Goal: Task Accomplishment & Management: Manage account settings

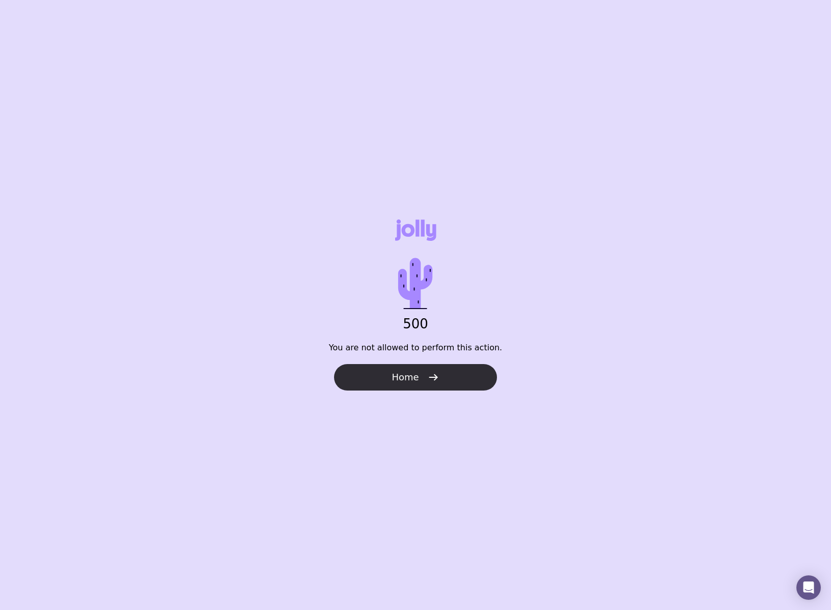
click at [430, 372] on icon "button" at bounding box center [433, 377] width 12 height 12
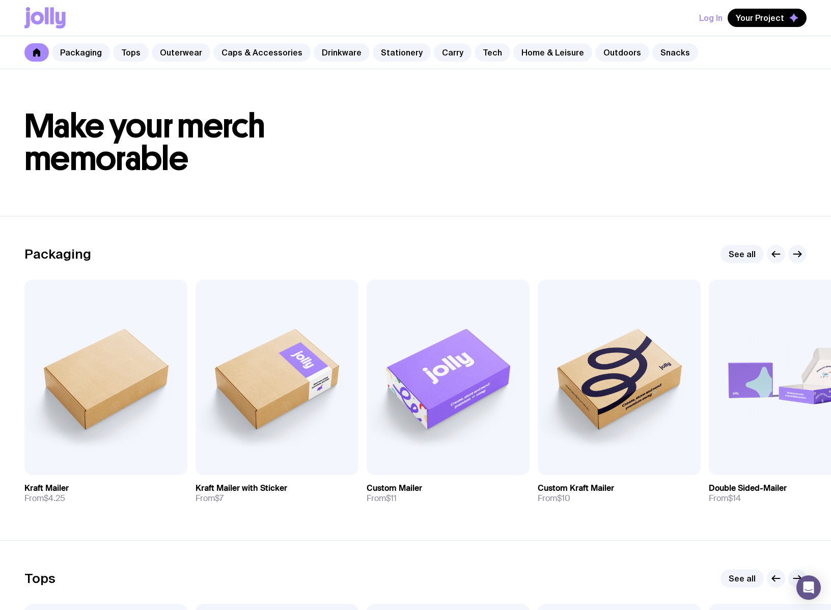
click at [713, 16] on button "Log In" at bounding box center [710, 18] width 23 height 18
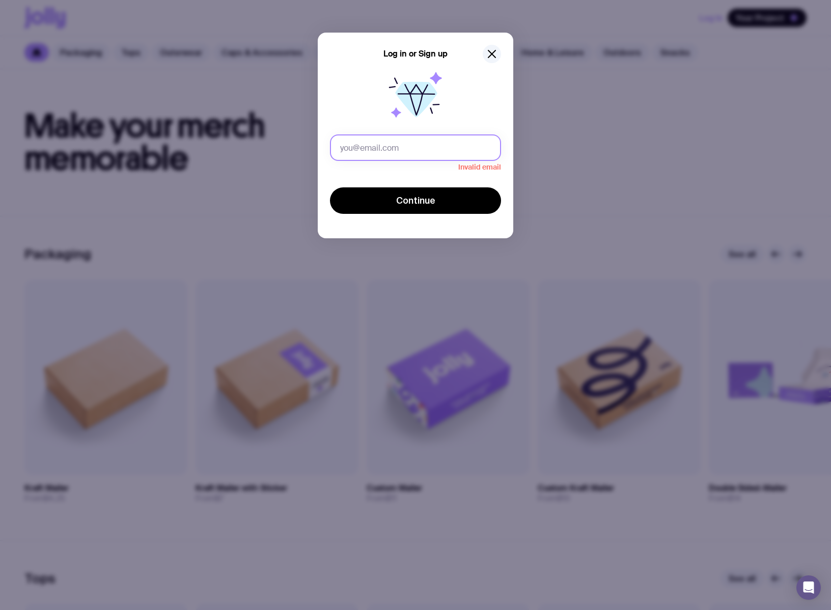
type input "[EMAIL_ADDRESS][DOMAIN_NAME]"
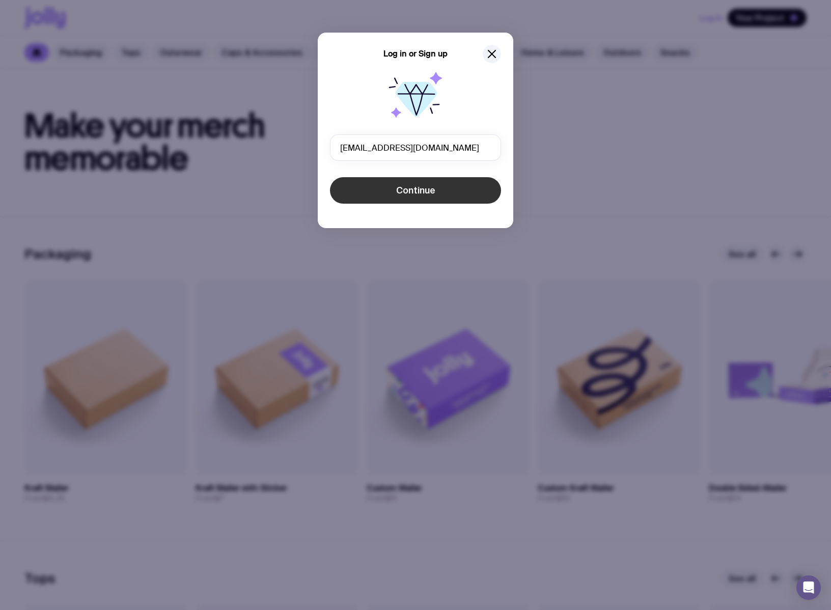
click at [478, 188] on button "Continue" at bounding box center [415, 190] width 171 height 26
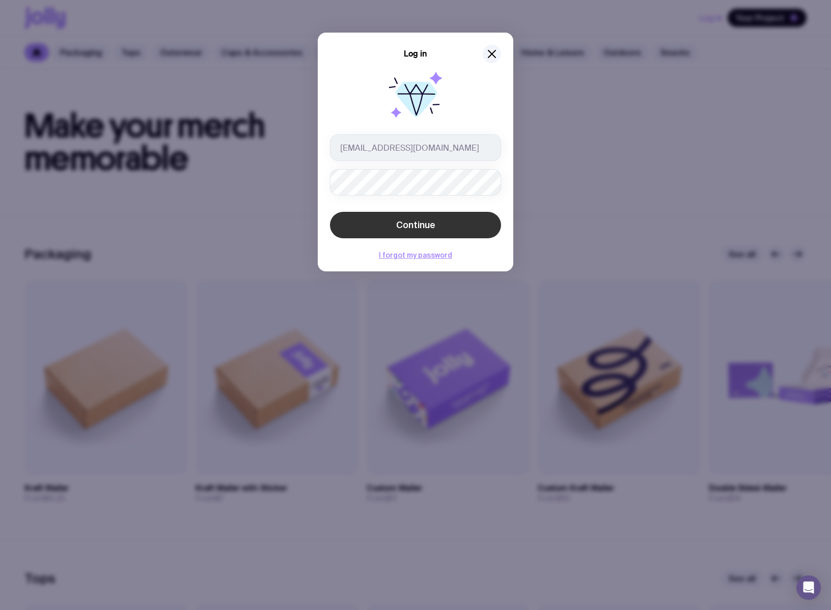
click at [418, 230] on span "Continue" at bounding box center [415, 225] width 39 height 12
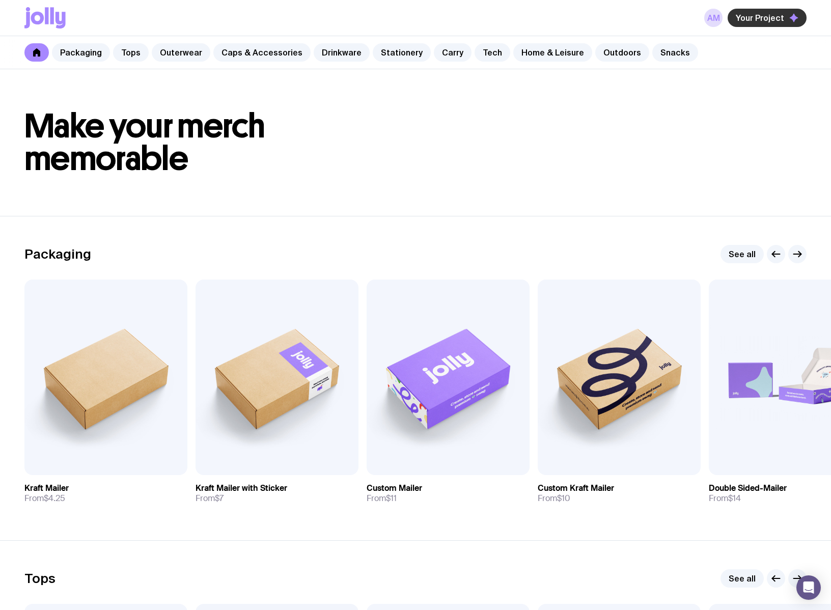
click at [772, 16] on span "Your Project" at bounding box center [760, 18] width 48 height 10
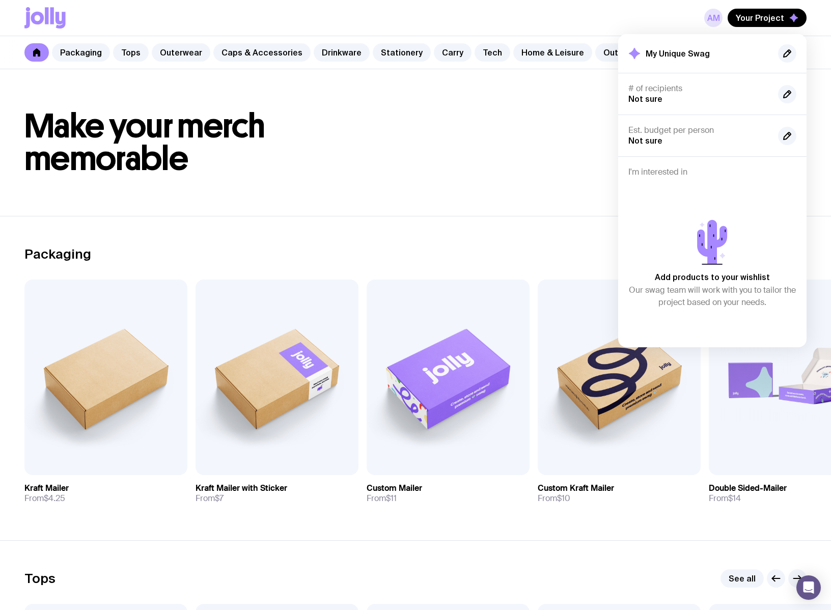
click at [716, 12] on link "AM" at bounding box center [713, 18] width 18 height 18
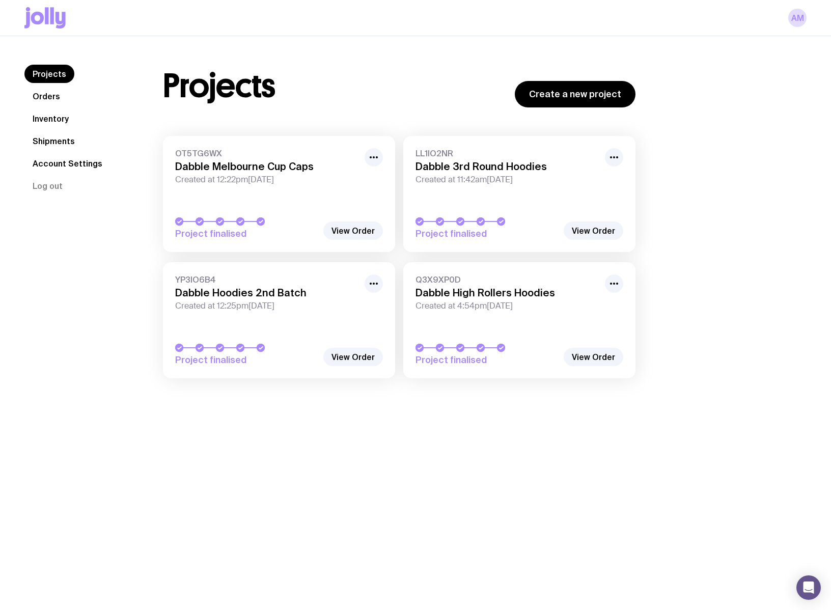
click at [52, 92] on link "Orders" at bounding box center [46, 96] width 44 height 18
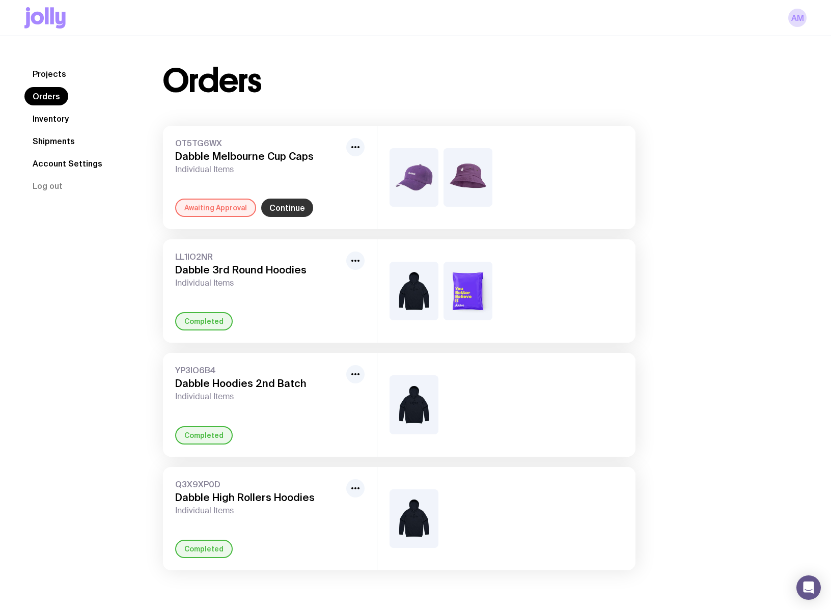
click at [282, 211] on link "Continue" at bounding box center [287, 208] width 52 height 18
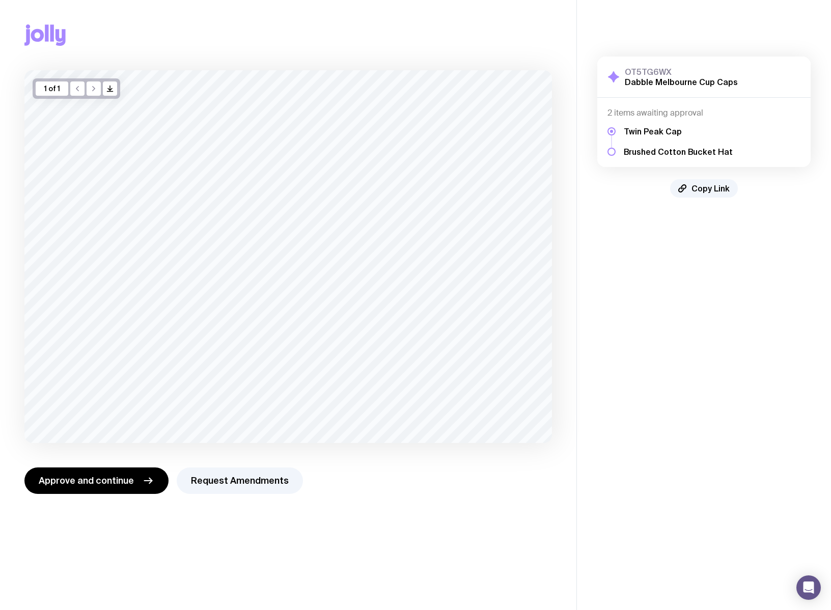
click at [674, 153] on h5 "Brushed Cotton Bucket Hat" at bounding box center [678, 152] width 109 height 10
click at [88, 476] on span "Approve and continue" at bounding box center [86, 481] width 95 height 12
click at [65, 474] on button "Approve and continue" at bounding box center [96, 481] width 144 height 26
